Goal: Task Accomplishment & Management: Use online tool/utility

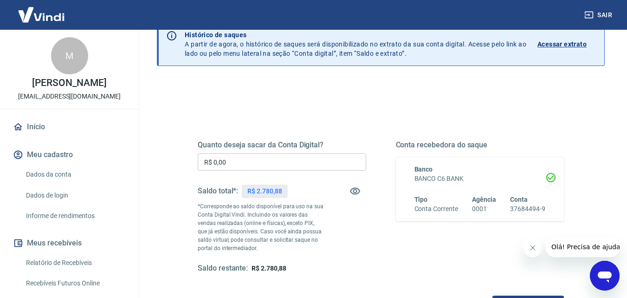
click at [269, 156] on input "R$ 0,00" at bounding box center [282, 161] width 169 height 17
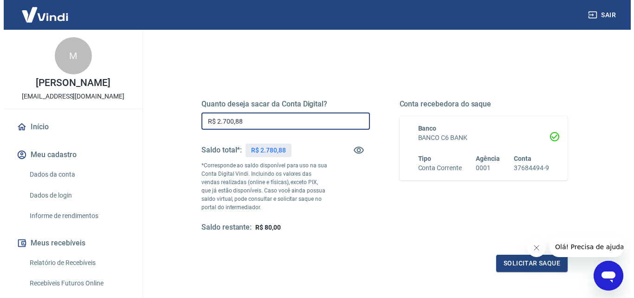
scroll to position [139, 0]
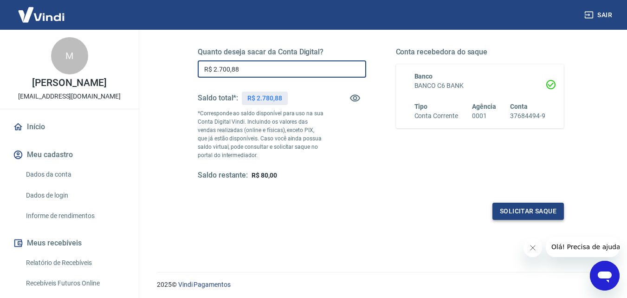
type input "R$ 2.700,88"
click at [540, 208] on button "Solicitar saque" at bounding box center [528, 210] width 71 height 17
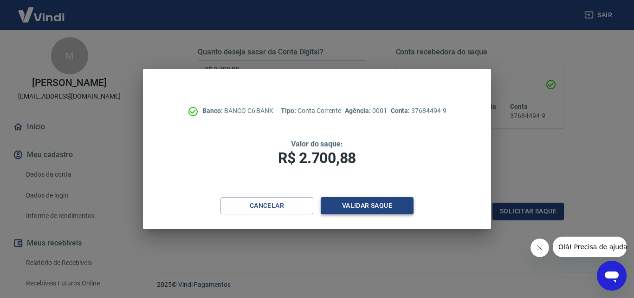
click at [376, 207] on button "Validar saque" at bounding box center [367, 205] width 93 height 17
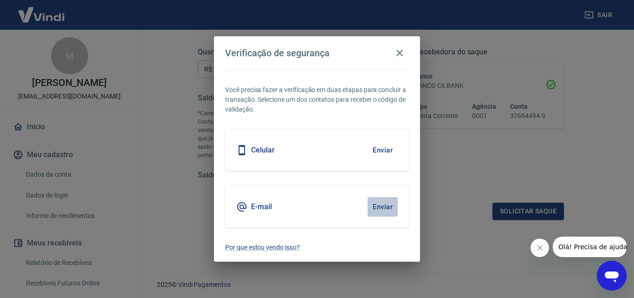
click at [376, 207] on button "Enviar" at bounding box center [383, 206] width 30 height 19
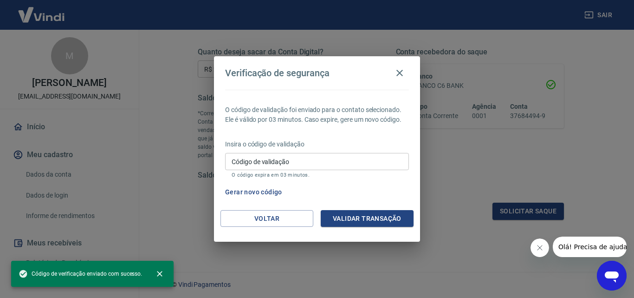
click at [288, 162] on input "Código de validação" at bounding box center [317, 161] width 184 height 17
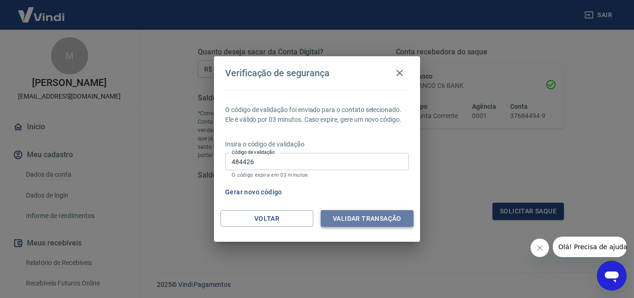
click at [359, 213] on button "Validar transação" at bounding box center [367, 218] width 93 height 17
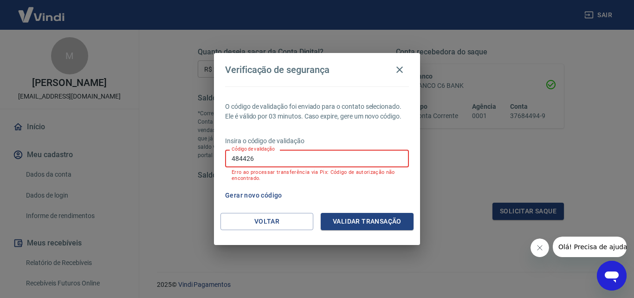
click at [244, 158] on input "484426" at bounding box center [317, 157] width 184 height 17
type input "480426"
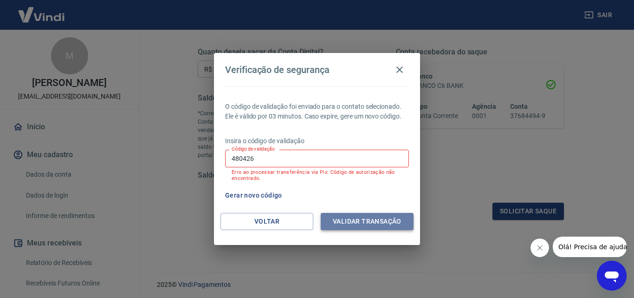
click at [375, 219] on button "Validar transação" at bounding box center [367, 221] width 93 height 17
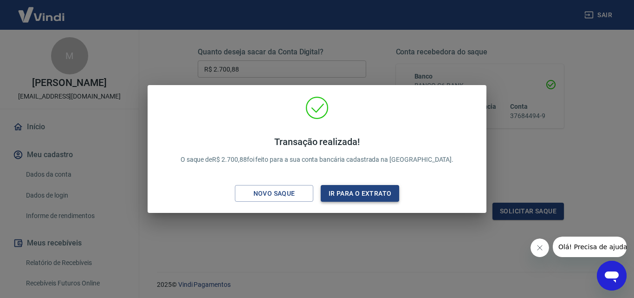
click at [376, 195] on button "Ir para o extrato" at bounding box center [360, 193] width 78 height 17
